Goal: Information Seeking & Learning: Learn about a topic

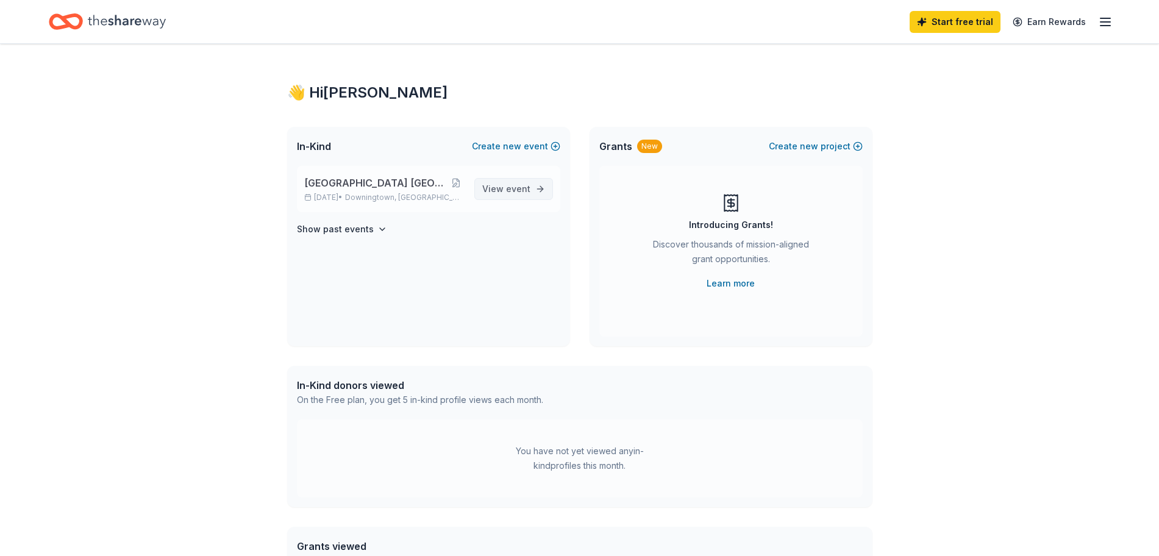
click at [512, 188] on span "event" at bounding box center [518, 189] width 24 height 10
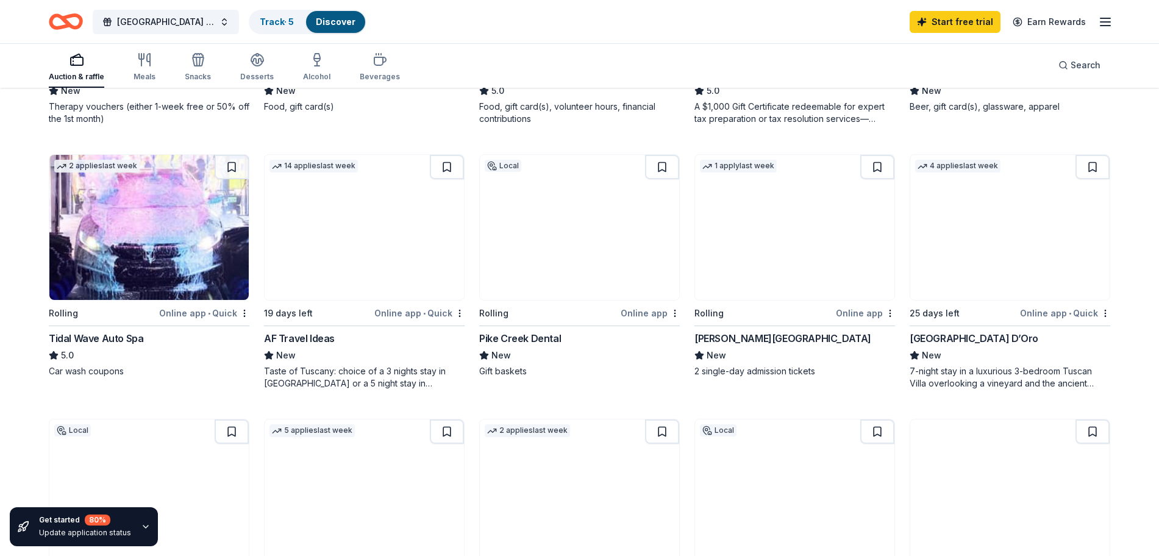
scroll to position [624, 0]
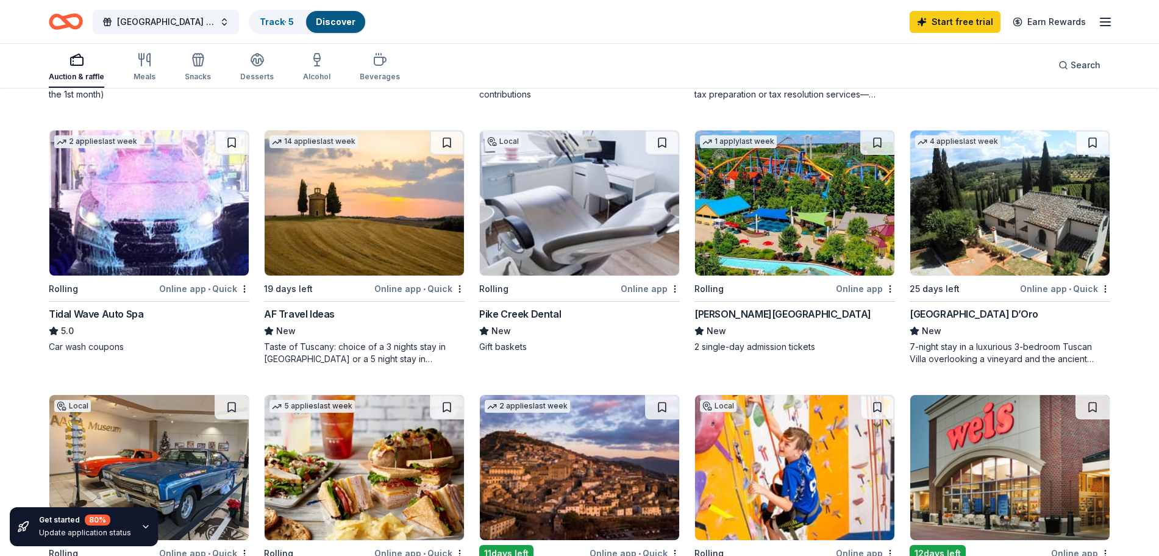
click at [790, 219] on img at bounding box center [794, 202] width 199 height 145
